Goal: Subscribe to service/newsletter

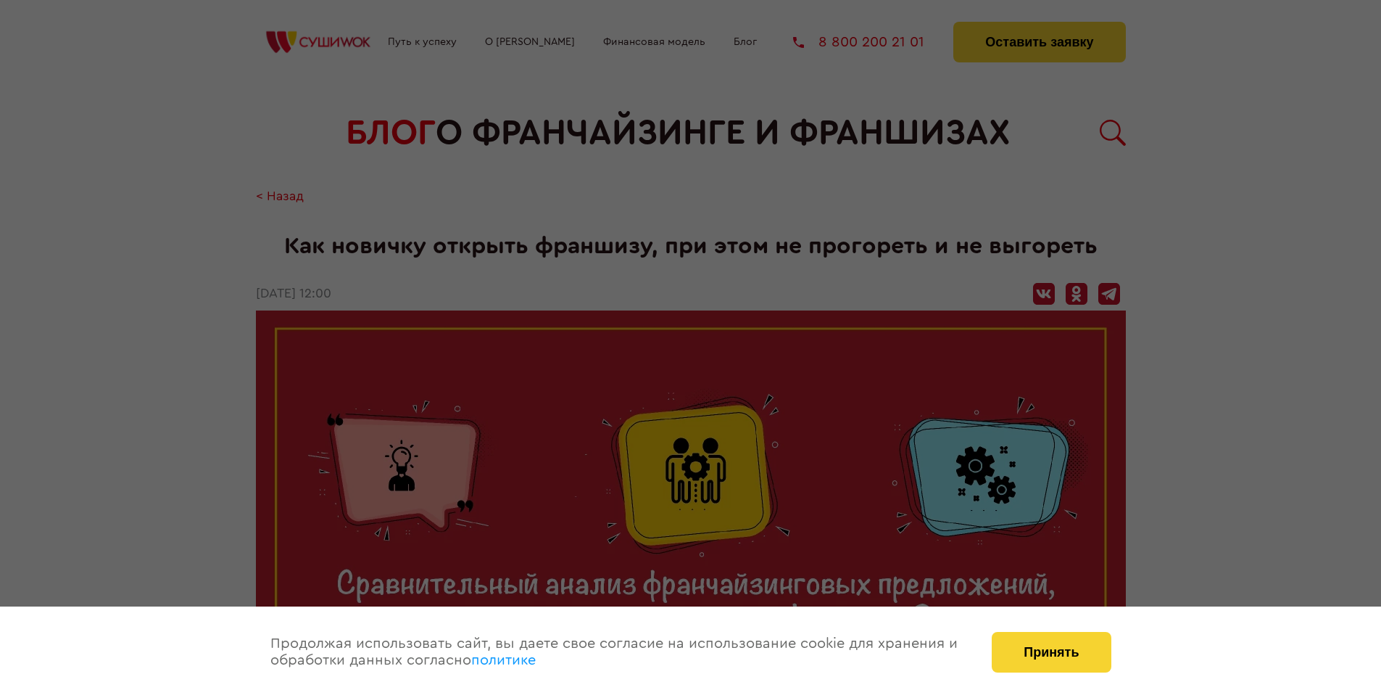
scroll to position [1801, 0]
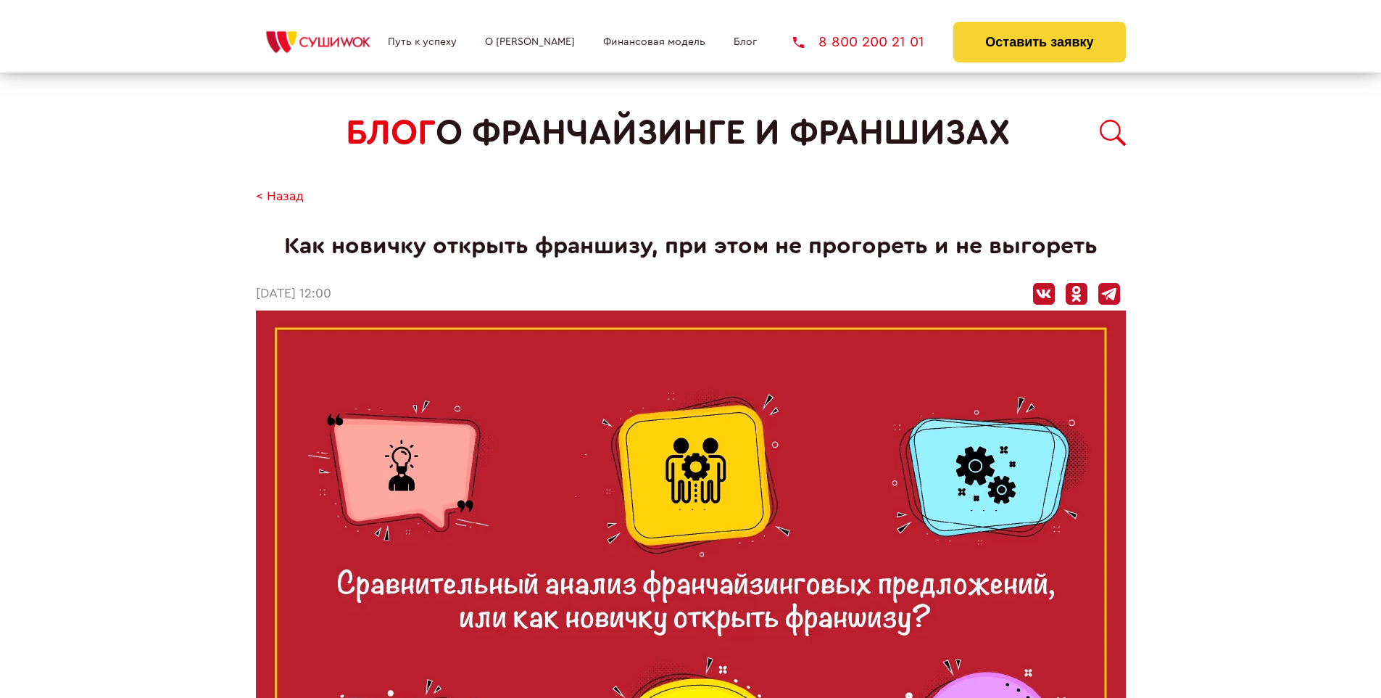
scroll to position [1801, 0]
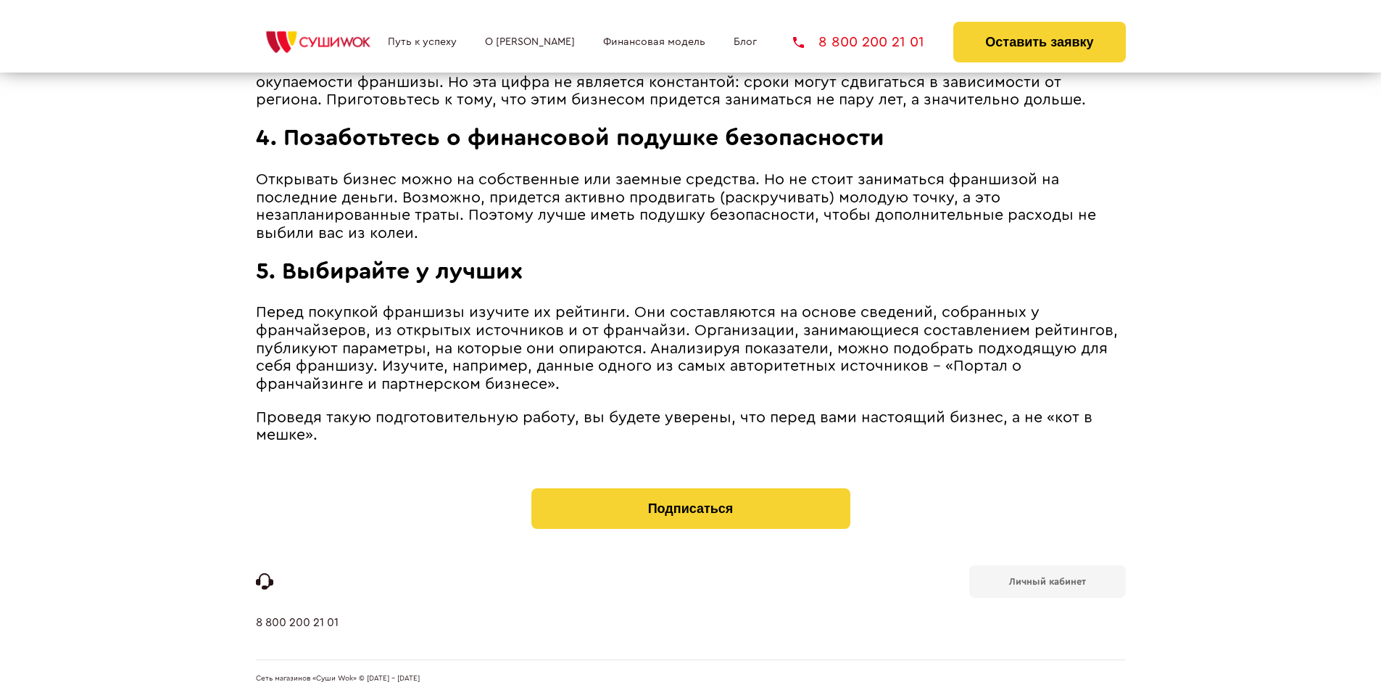
click at [1047, 580] on b "Личный кабинет" at bounding box center [1047, 580] width 77 height 9
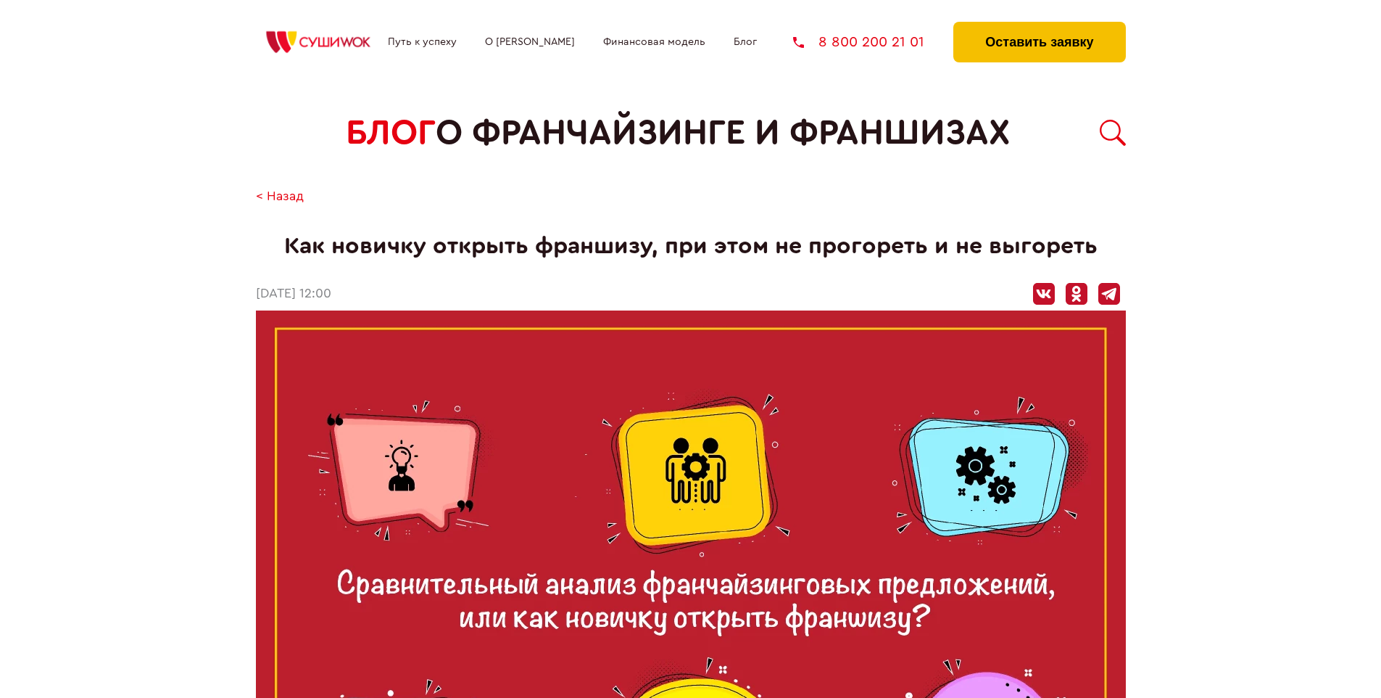
click at [1039, 25] on button "Оставить заявку" at bounding box center [1040, 42] width 172 height 41
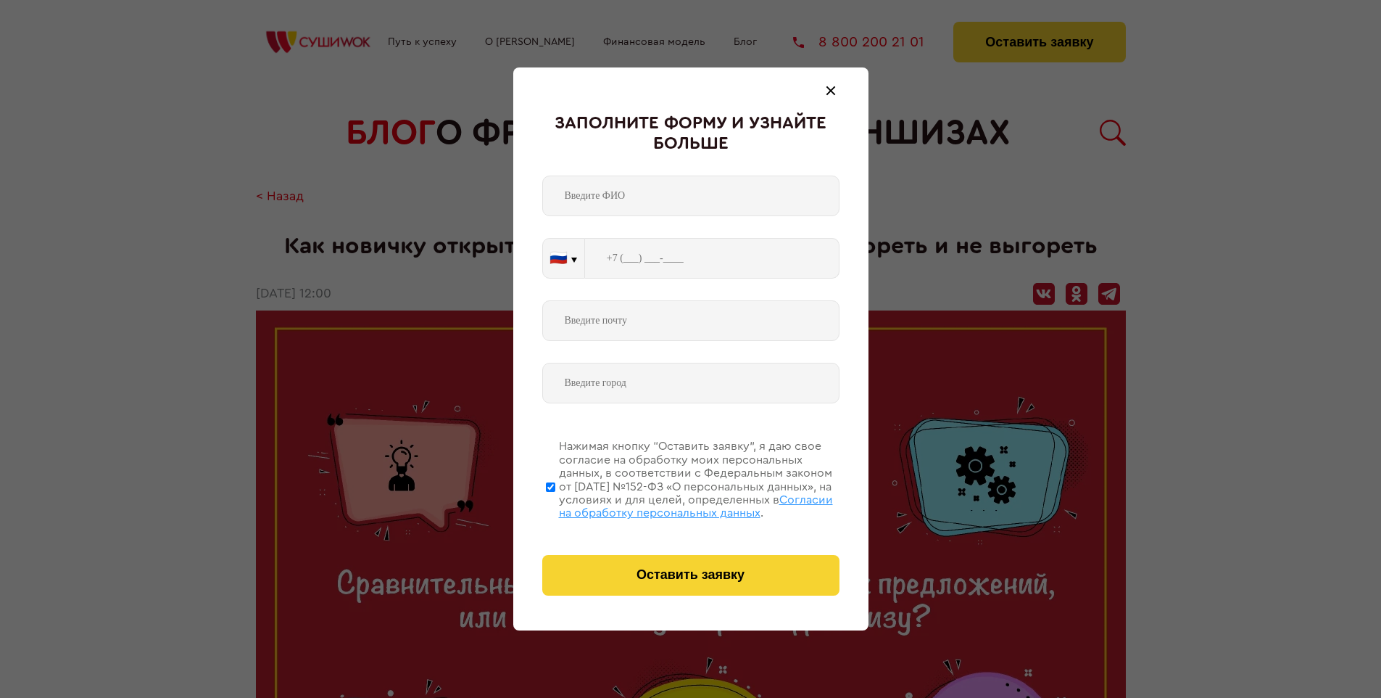
click at [672, 504] on span "Согласии на обработку персональных данных" at bounding box center [696, 506] width 274 height 25
click at [555, 504] on input "Нажимая кнопку “Оставить заявку”, я даю свое согласие на обработку моих персона…" at bounding box center [550, 487] width 9 height 116
checkbox input "false"
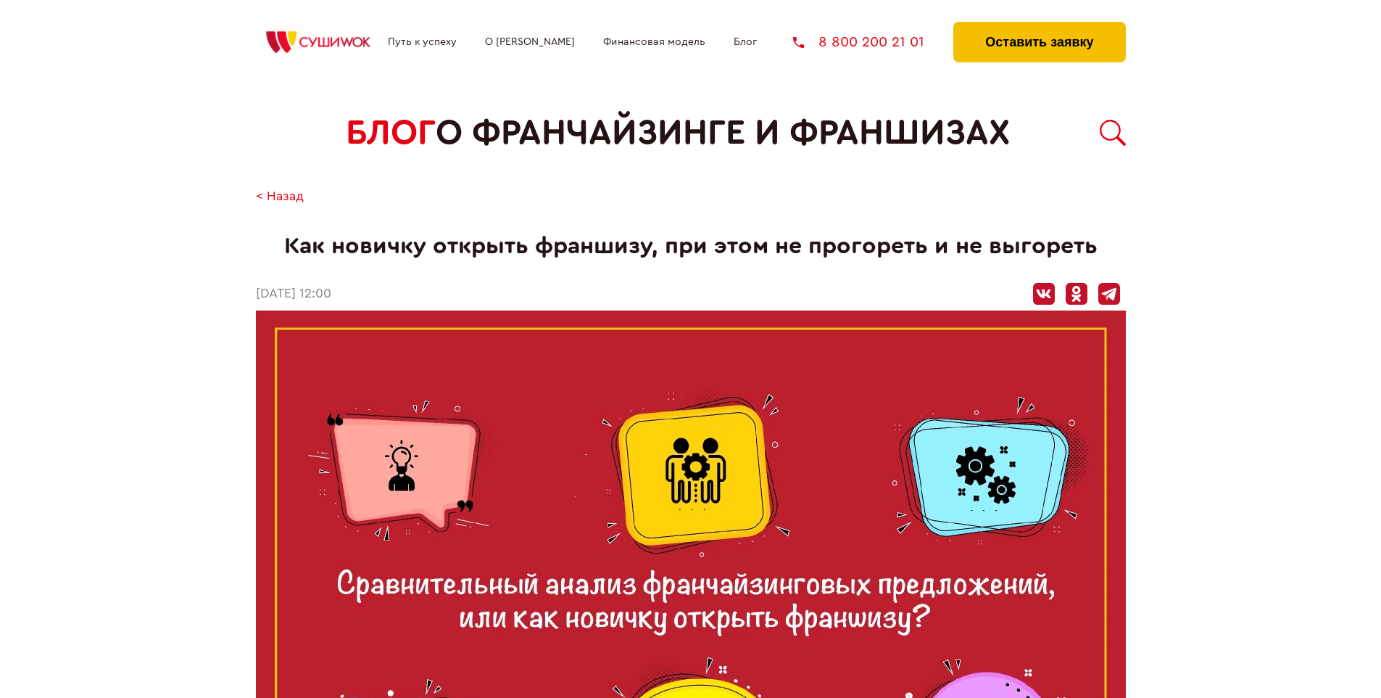
click at [1039, 25] on button "Оставить заявку" at bounding box center [1040, 42] width 172 height 41
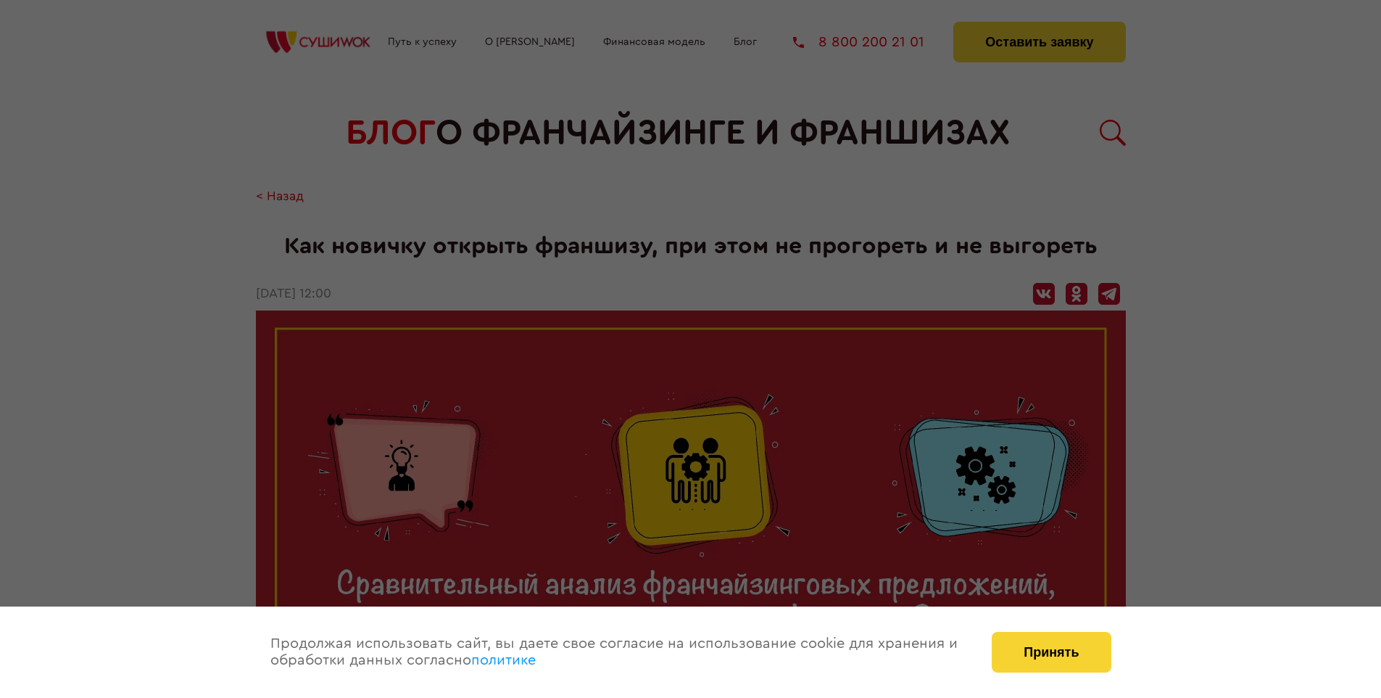
scroll to position [1801, 0]
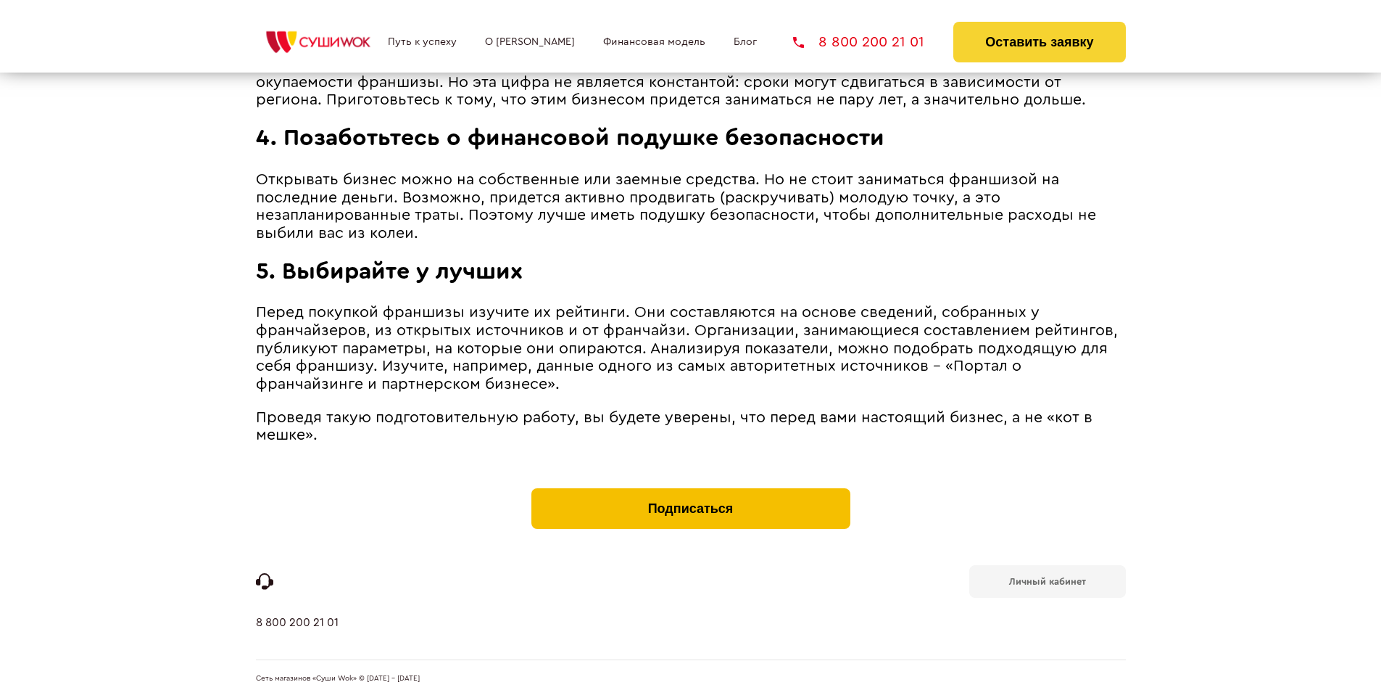
click at [690, 492] on button "Подписаться" at bounding box center [691, 508] width 319 height 41
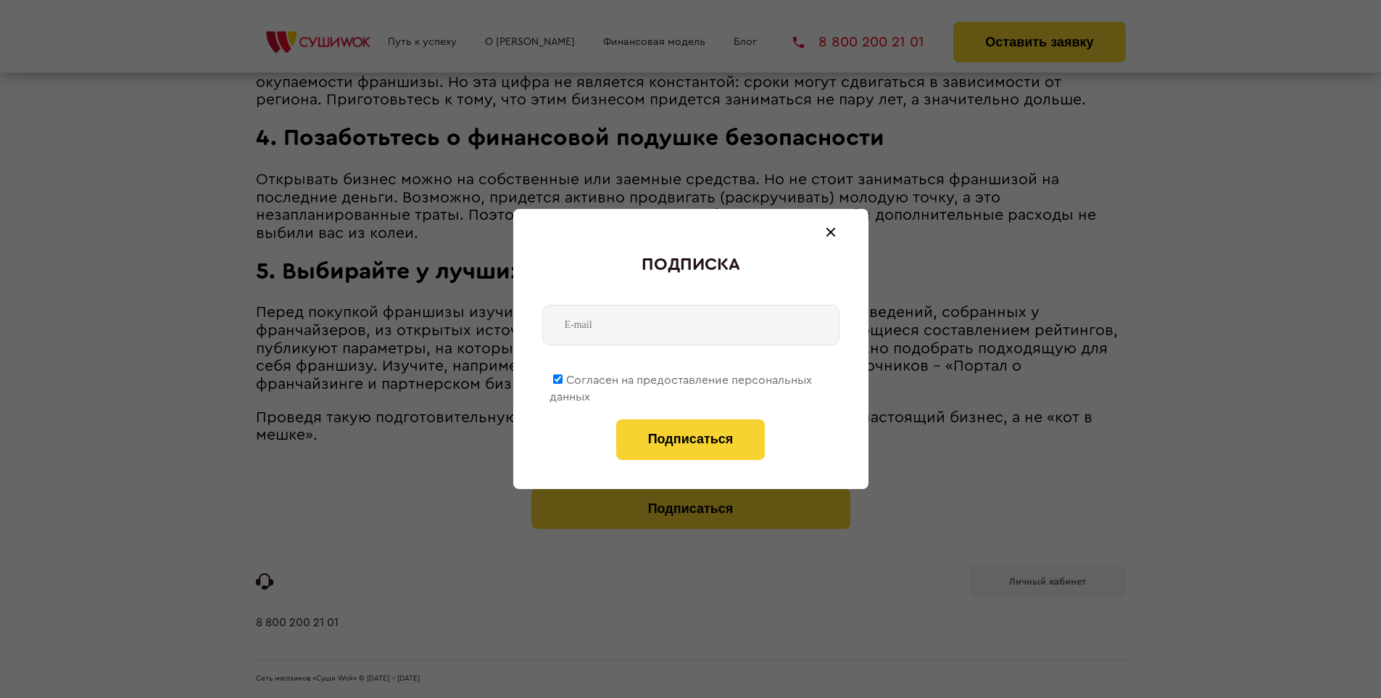
click at [682, 377] on span "Согласен на предоставление персональных данных" at bounding box center [681, 388] width 263 height 28
click at [563, 377] on input "Согласен на предоставление персональных данных" at bounding box center [557, 378] width 9 height 9
checkbox input "false"
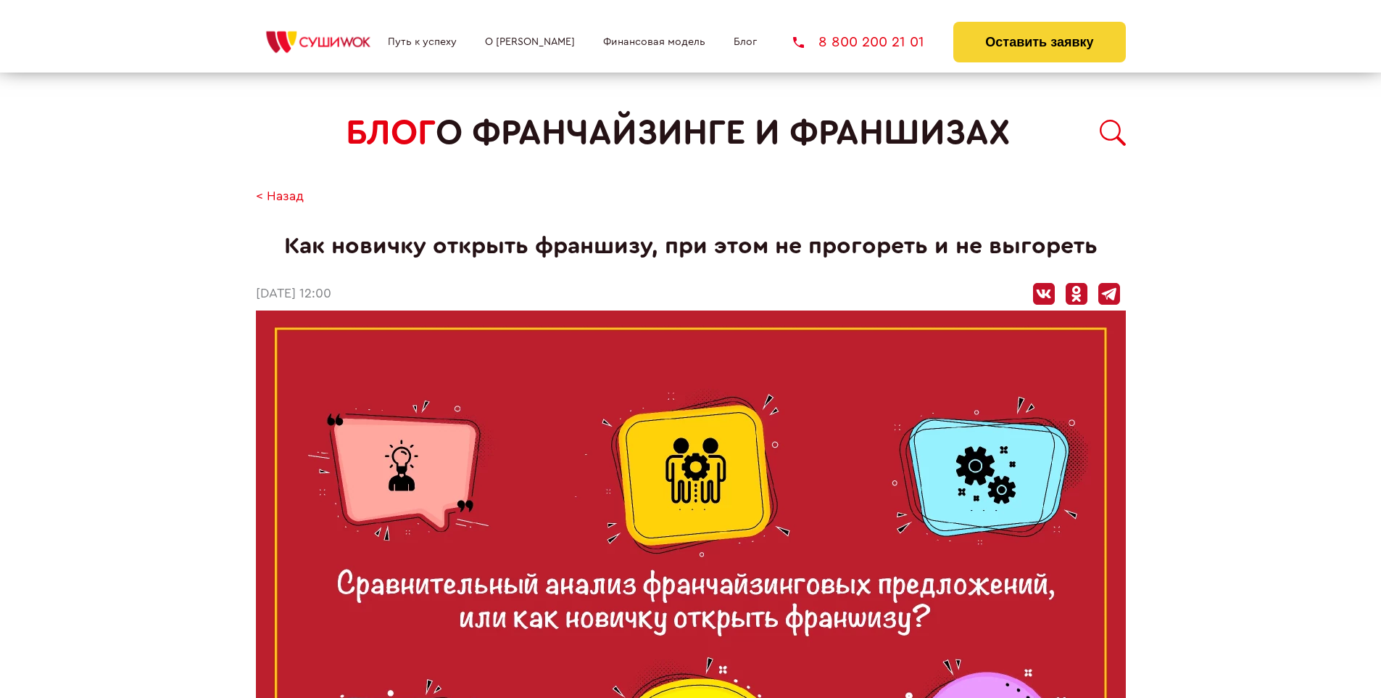
scroll to position [1801, 0]
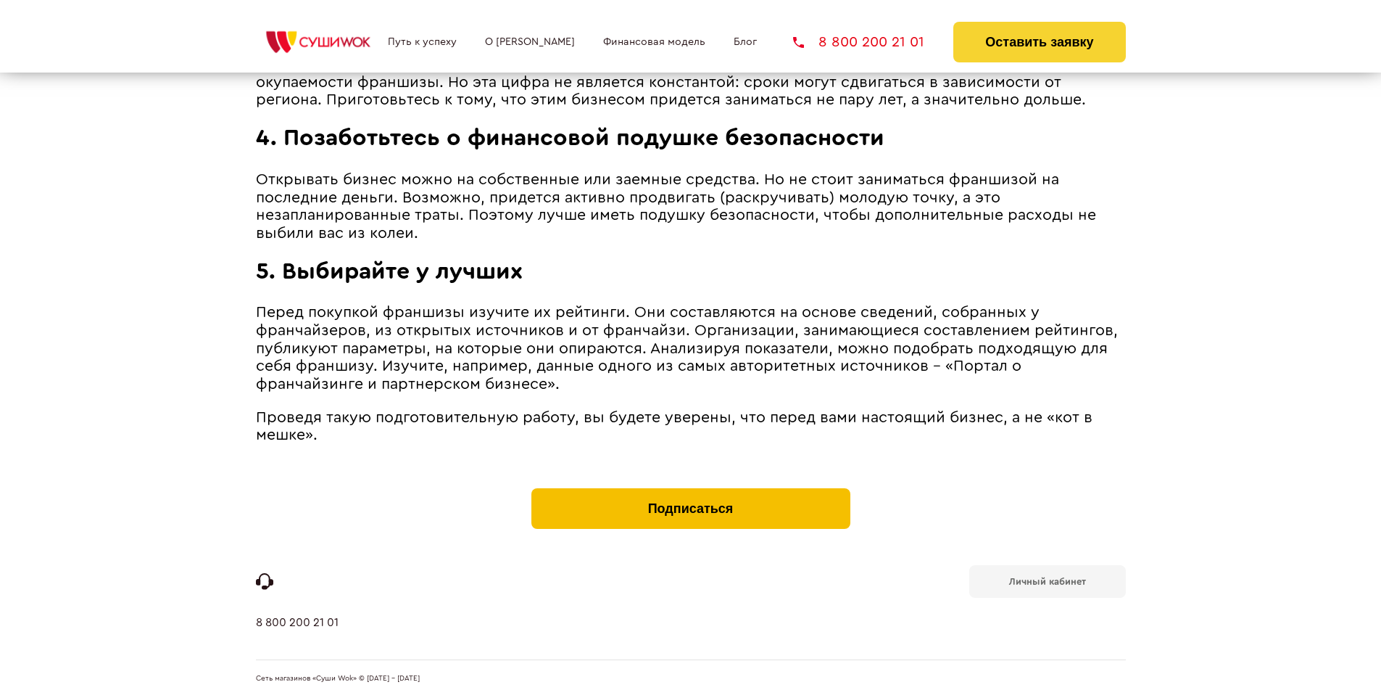
click at [690, 492] on button "Подписаться" at bounding box center [691, 508] width 319 height 41
